Goal: Use online tool/utility: Utilize a website feature to perform a specific function

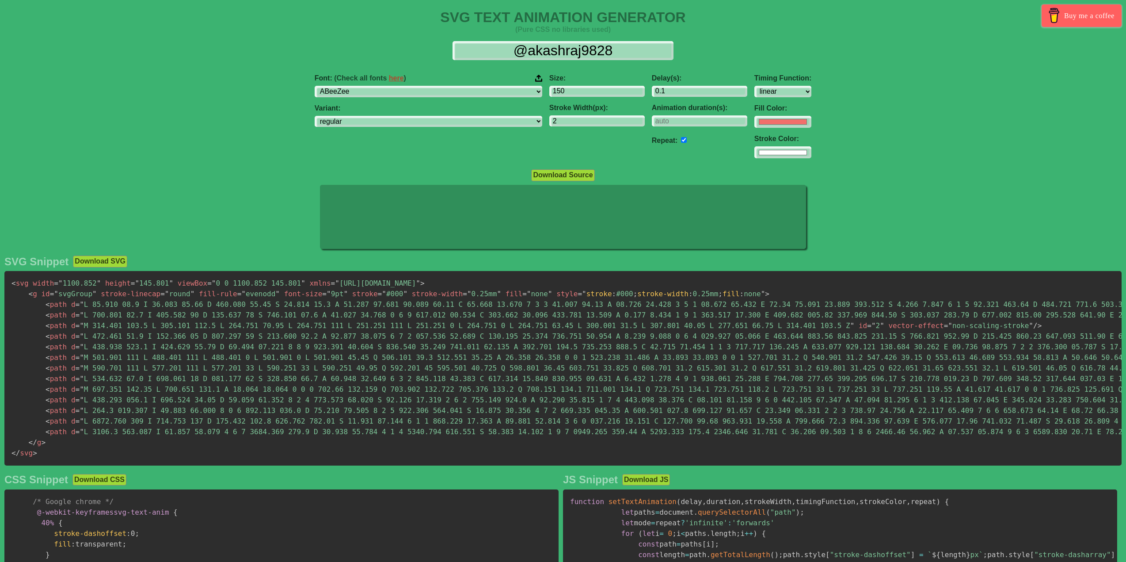
select select "linear"
click at [755, 127] on input "#f16f6b" at bounding box center [783, 122] width 57 height 12
type input "#ffffff"
click at [870, 129] on div "Font: (Check all fonts here ) ABeeZee [PERSON_NAME] Display AR One Sans [PERSON…" at bounding box center [563, 116] width 1126 height 99
click at [652, 91] on input "0.1" at bounding box center [699, 92] width 95 height 12
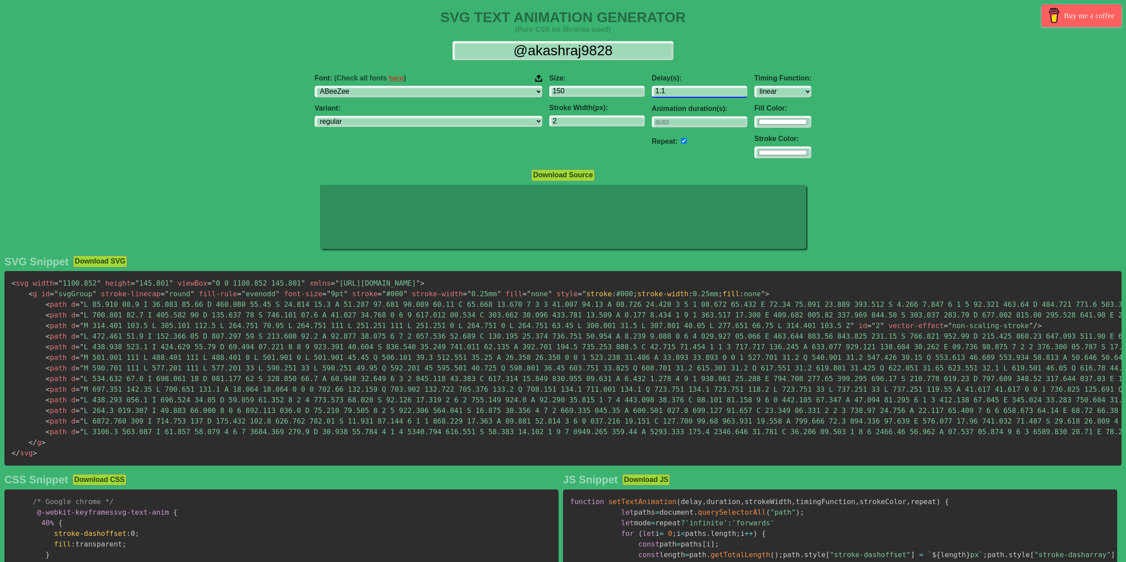
click at [697, 91] on input "1.1" at bounding box center [699, 92] width 95 height 12
click at [697, 94] on input "0.1" at bounding box center [699, 92] width 95 height 12
click at [657, 95] on input "0.1" at bounding box center [699, 92] width 95 height 12
type input "0.3"
drag, startPoint x: 620, startPoint y: 52, endPoint x: 480, endPoint y: 50, distance: 139.7
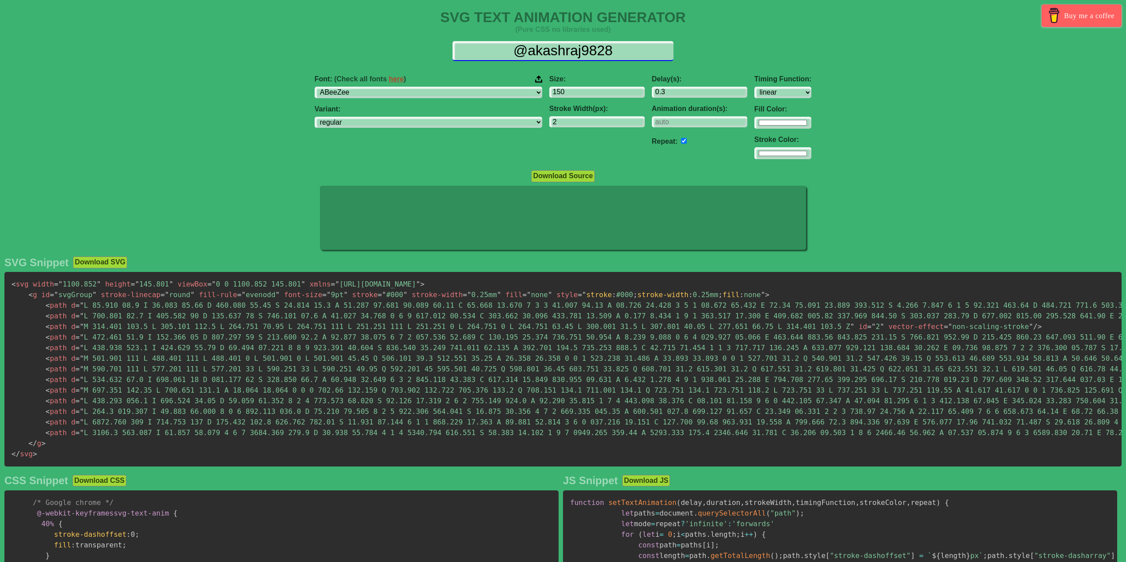
click at [480, 50] on input "@akashraj9828" at bounding box center [563, 51] width 221 height 20
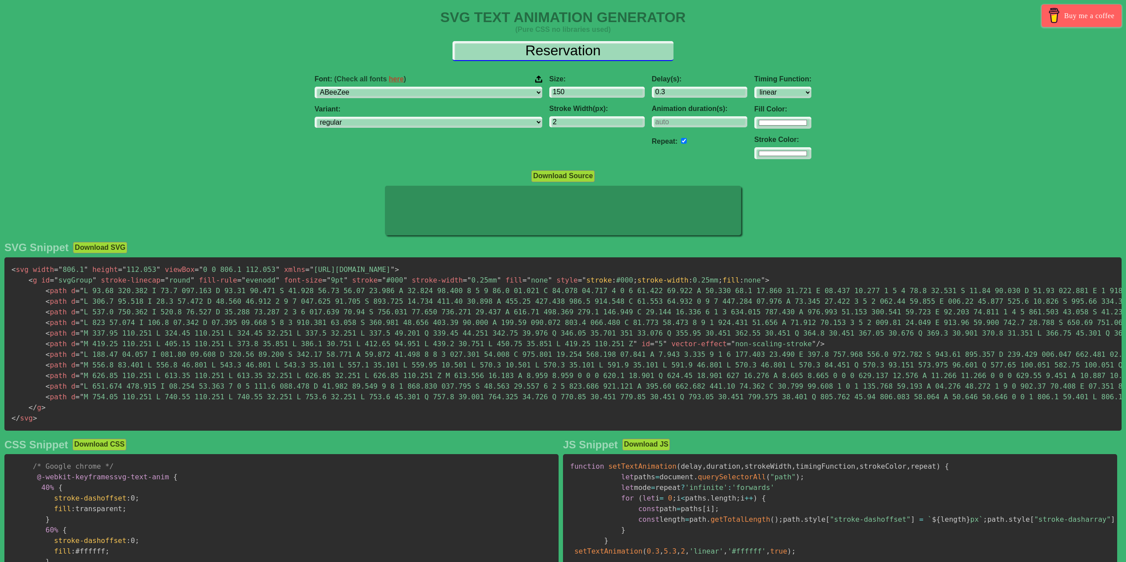
type input "Reservation"
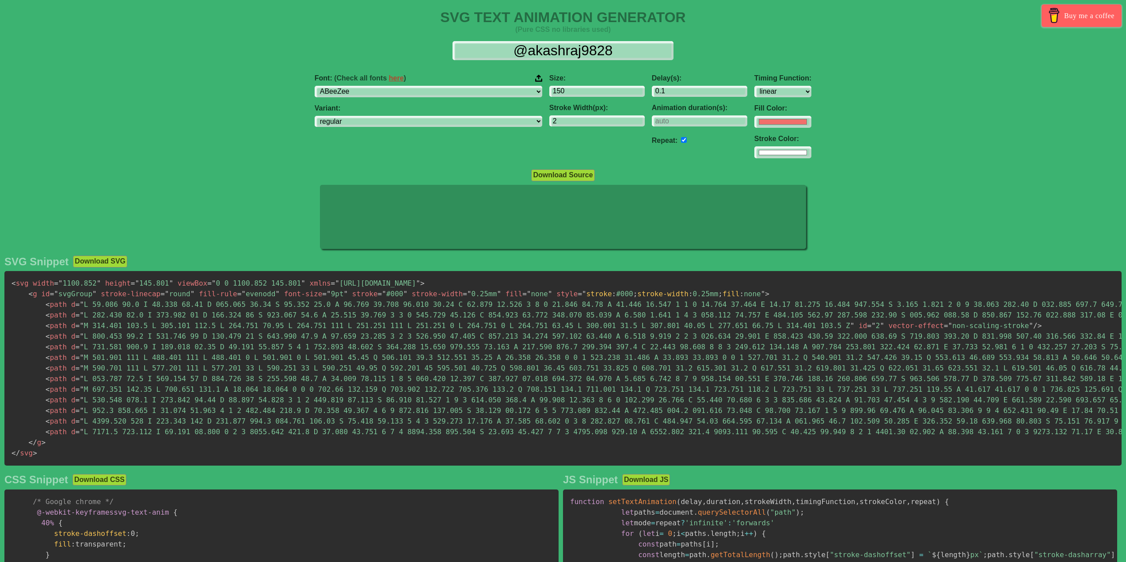
select select "linear"
click at [494, 46] on input "@akashraj9828" at bounding box center [563, 51] width 221 height 20
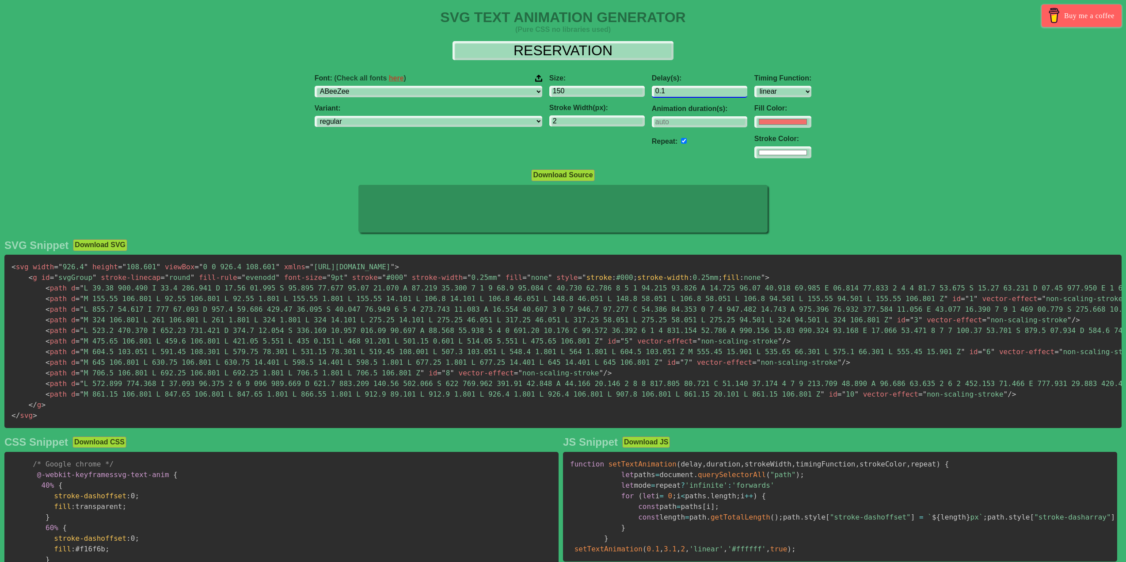
type input "RESERVATION"
click at [652, 93] on input "0.1" at bounding box center [699, 92] width 95 height 12
click at [652, 89] on input "0.1" at bounding box center [699, 92] width 95 height 12
type input "0.3"
click at [755, 122] on input "#f16f6b" at bounding box center [783, 122] width 57 height 12
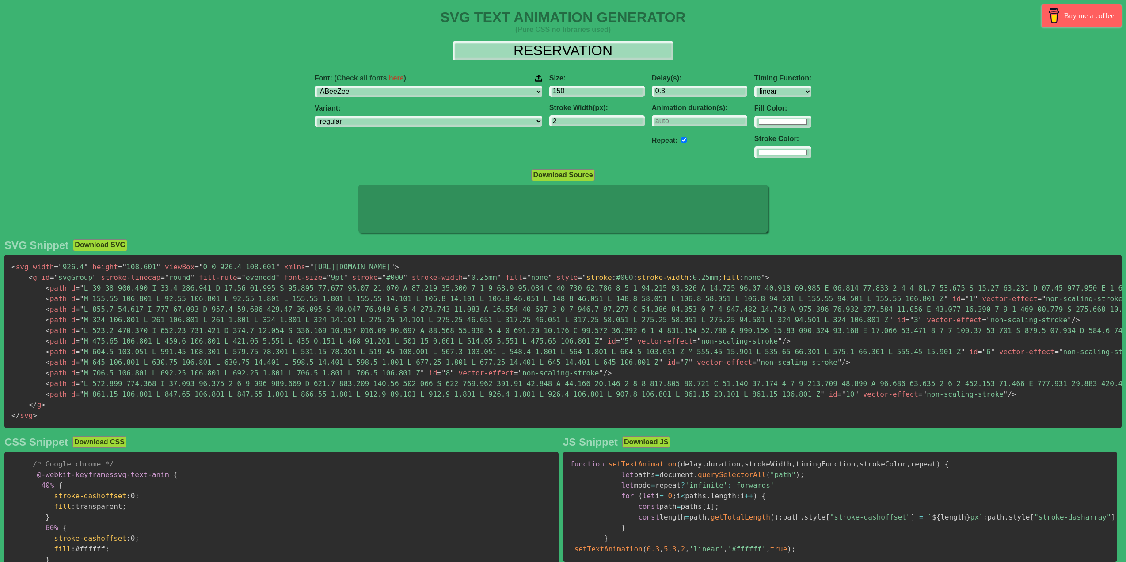
type input "#ffffff"
click at [872, 118] on div "Font: (Check all fonts here ) ABeeZee [PERSON_NAME] Display AR One Sans [PERSON…" at bounding box center [563, 116] width 1126 height 99
click at [479, 127] on select "regular italic" at bounding box center [429, 122] width 228 height 12
drag, startPoint x: 469, startPoint y: 97, endPoint x: 474, endPoint y: 92, distance: 6.6
click at [469, 97] on select "ABeeZee ADLaM Display AR One Sans Abel Abhaya Libre Aboreto Abril Fatface Abyss…" at bounding box center [429, 92] width 228 height 12
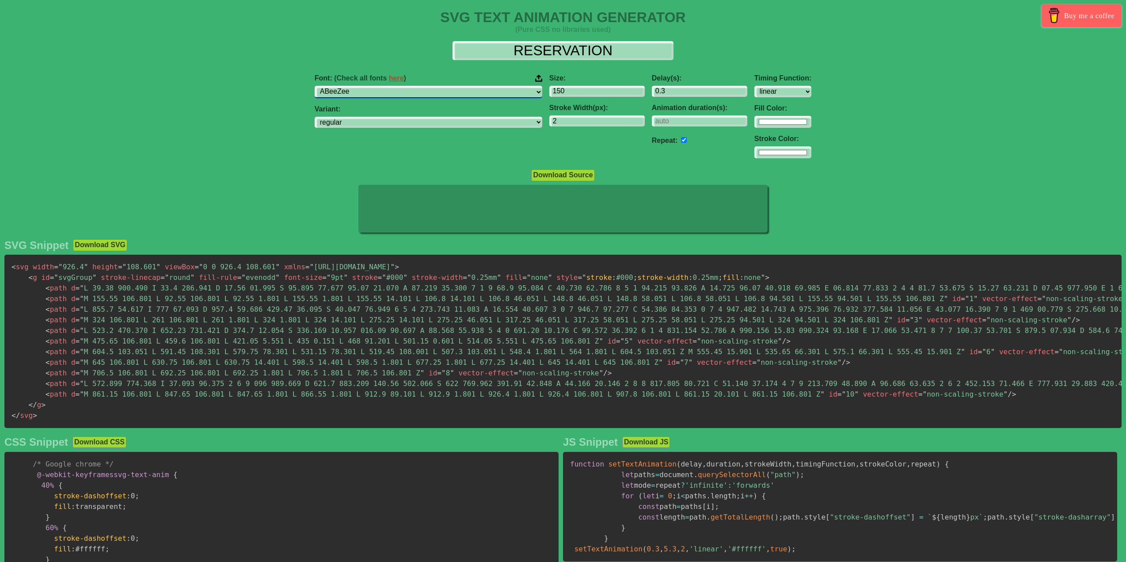
select select "Cormorant [PERSON_NAME]"
click at [359, 86] on select "ABeeZee ADLaM Display AR One Sans Abel Abhaya Libre Aboreto Abril Fatface Abyss…" at bounding box center [429, 92] width 228 height 12
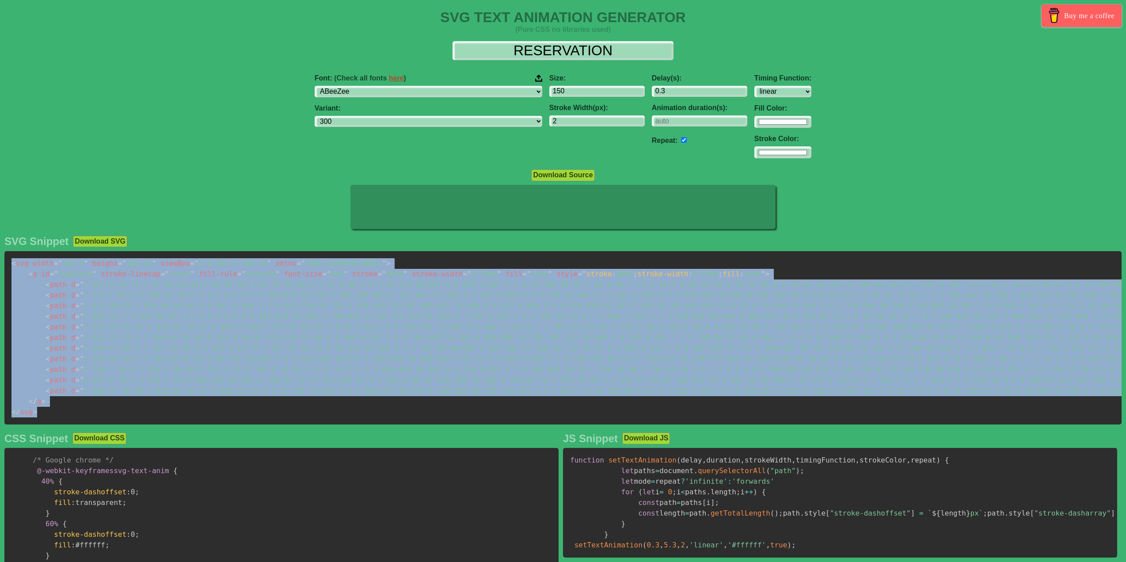
drag, startPoint x: 35, startPoint y: 418, endPoint x: 10, endPoint y: 263, distance: 157.2
click at [10, 263] on pre "< svg width = " 962.4 " height = " 100.15 " viewBox = " 0 0 962.4 100.15 " xmln…" at bounding box center [563, 337] width 1118 height 173
copy code "< svg width = " 962.4 " height = " 100.15 " viewBox = " 0 0 962.4 100.15 " xmln…"
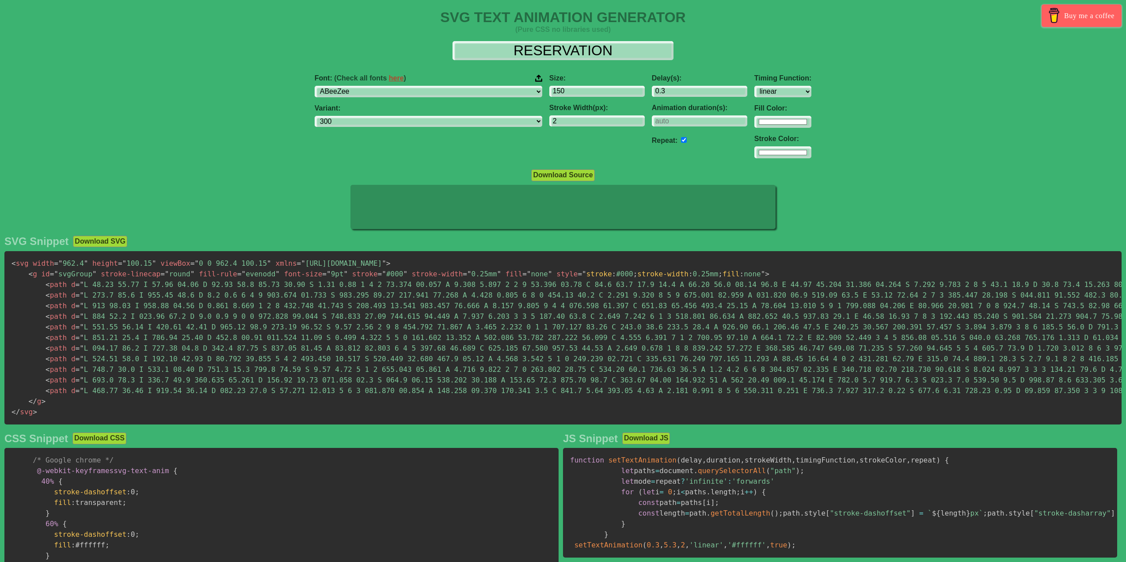
drag, startPoint x: 255, startPoint y: 95, endPoint x: 258, endPoint y: 91, distance: 4.7
click at [255, 95] on div "Font: (Check all fonts here ) ABeeZee [PERSON_NAME] Display AR One Sans [PERSON…" at bounding box center [563, 116] width 1126 height 99
